Goal: Task Accomplishment & Management: Manage account settings

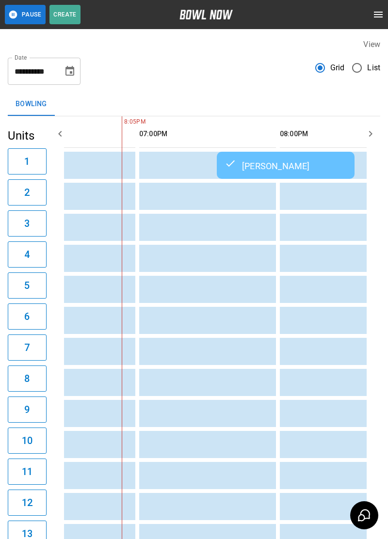
click at [299, 165] on div "[PERSON_NAME]" at bounding box center [285, 165] width 122 height 12
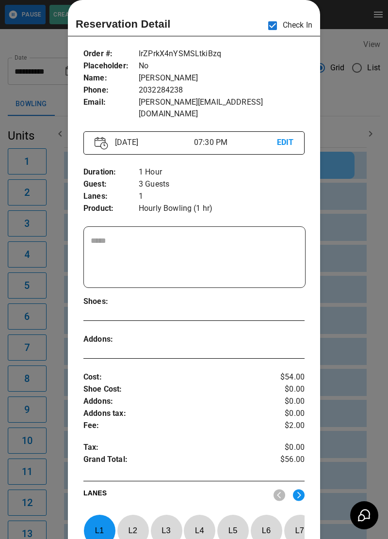
click at [350, 340] on div at bounding box center [194, 269] width 388 height 539
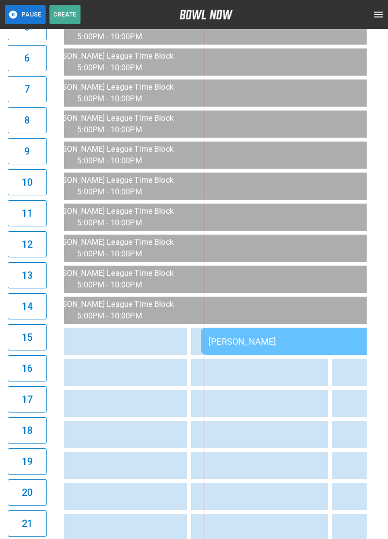
click at [299, 350] on td "Alexis Weising" at bounding box center [340, 341] width 279 height 27
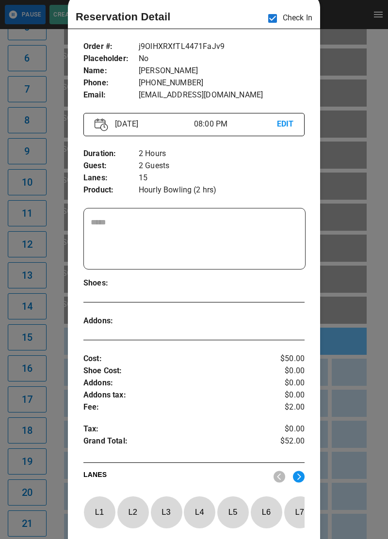
click at [351, 392] on div at bounding box center [194, 269] width 388 height 539
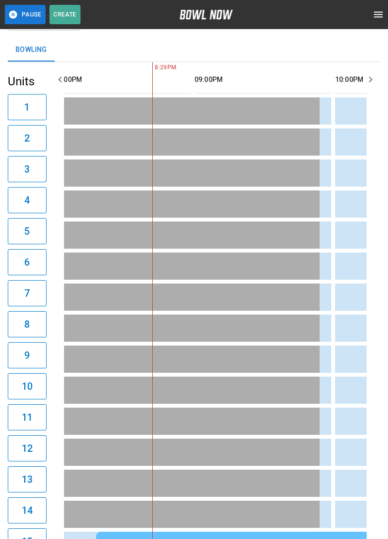
scroll to position [0, 1387]
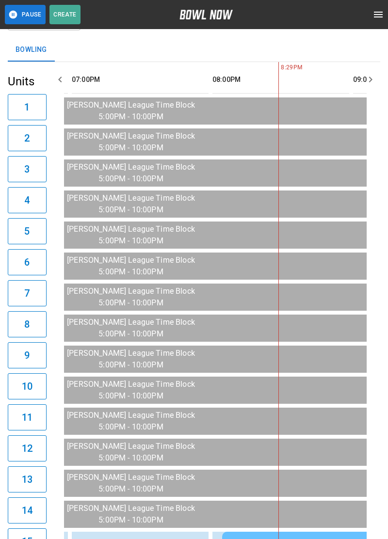
click at [33, 15] on button "Pause" at bounding box center [25, 14] width 41 height 19
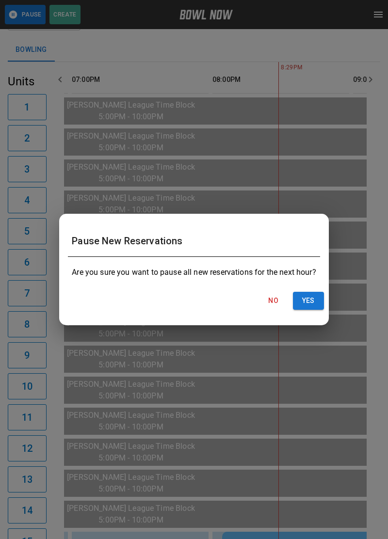
click at [311, 307] on button "Yes" at bounding box center [308, 301] width 31 height 18
